Goal: Use online tool/utility: Use online tool/utility

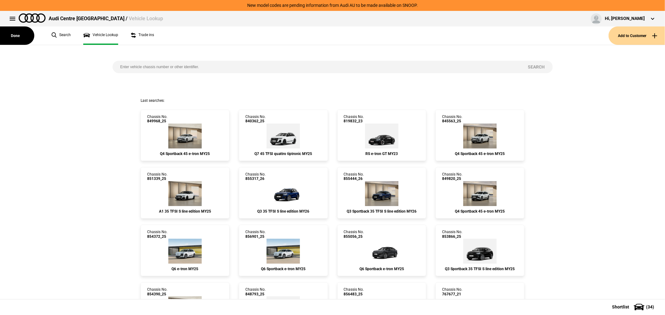
click at [206, 64] on input "search" at bounding box center [317, 67] width 408 height 12
type input "855288"
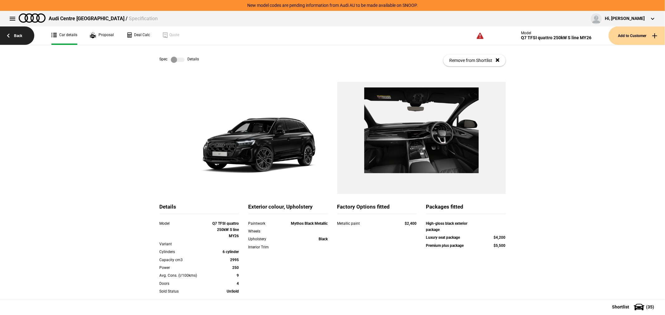
click at [16, 40] on link "Back" at bounding box center [17, 35] width 34 height 18
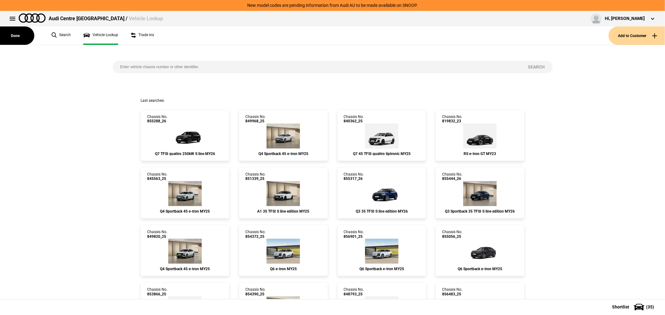
click at [176, 61] on input "search" at bounding box center [317, 67] width 408 height 12
type input "855399"
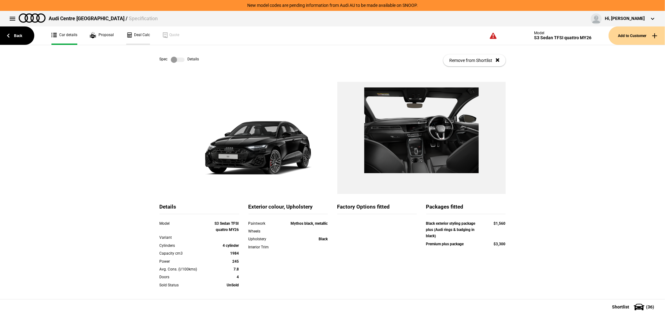
click at [139, 33] on link "Deal Calc" at bounding box center [138, 35] width 24 height 18
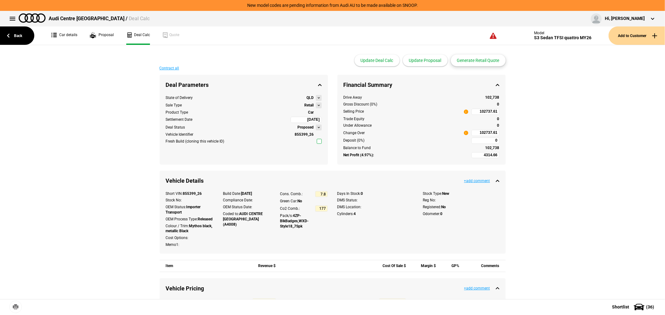
click at [476, 61] on button "Generate Retail Quote" at bounding box center [478, 61] width 55 height 12
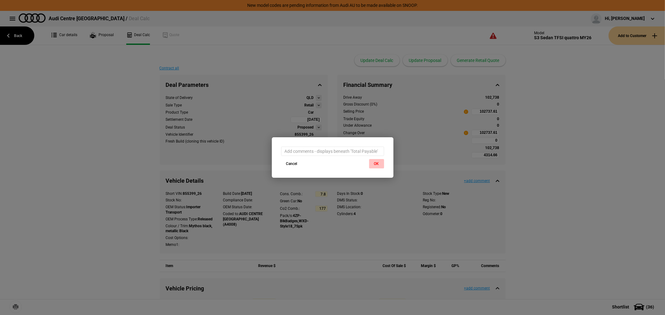
click at [378, 161] on button "OK" at bounding box center [376, 163] width 15 height 9
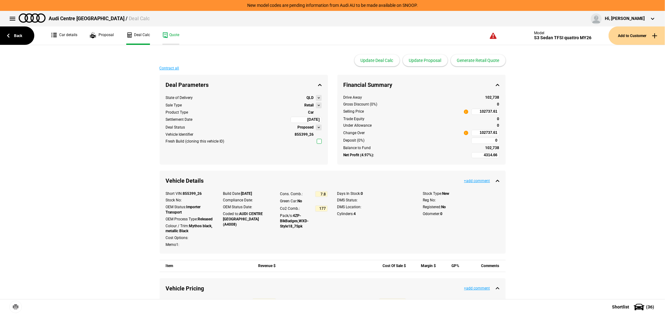
click at [166, 30] on link "Quote" at bounding box center [170, 35] width 17 height 18
